Goal: Find specific page/section: Find specific page/section

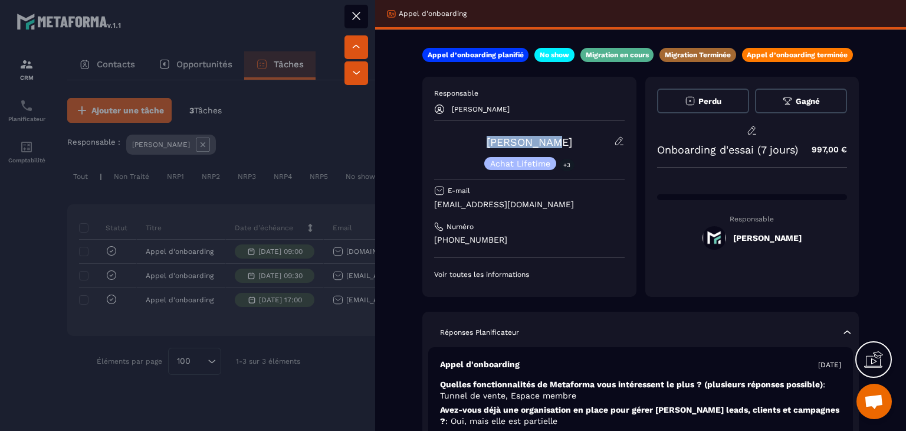
drag, startPoint x: 552, startPoint y: 133, endPoint x: 578, endPoint y: 133, distance: 25.4
click at [578, 133] on div "Responsable [PERSON_NAME] [PERSON_NAME] Achat Lifetime +3 E-mail [EMAIL_ADDRESS…" at bounding box center [529, 184] width 191 height 191
copy link "[PERSON_NAME]"
